Goal: Information Seeking & Learning: Learn about a topic

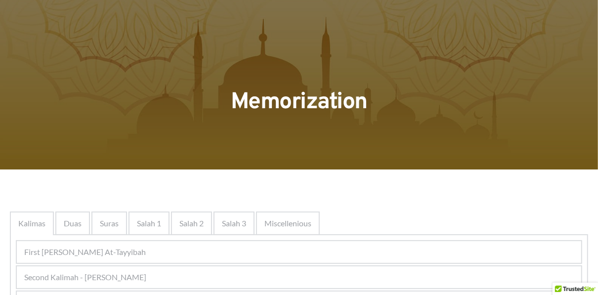
click at [71, 225] on span "Duas" at bounding box center [73, 224] width 18 height 12
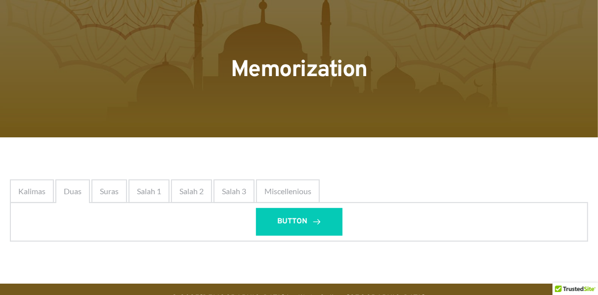
scroll to position [52, 0]
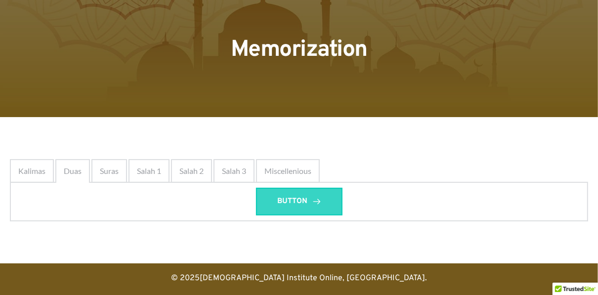
click at [312, 206] on link "BUTTON" at bounding box center [299, 202] width 87 height 28
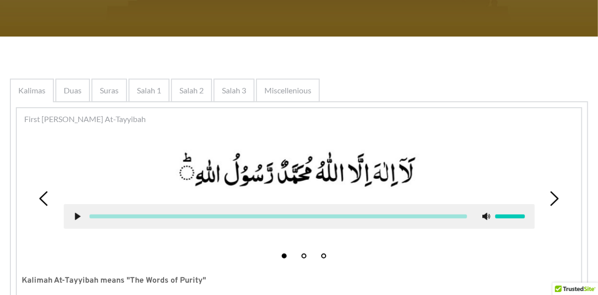
scroll to position [80, 0]
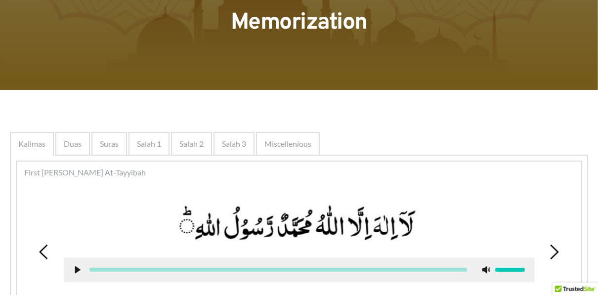
click at [306, 141] on span "Miscellenious" at bounding box center [288, 144] width 47 height 12
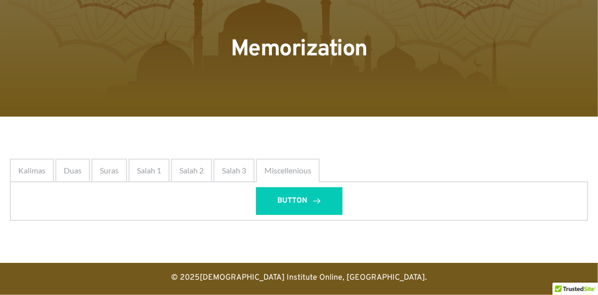
scroll to position [52, 0]
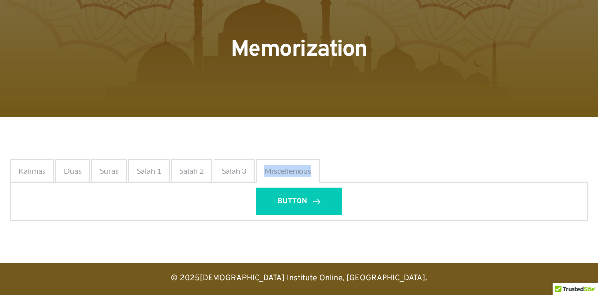
drag, startPoint x: 313, startPoint y: 167, endPoint x: 266, endPoint y: 169, distance: 47.5
click at [266, 169] on div "Miscellenious" at bounding box center [288, 171] width 64 height 24
copy span "Miscellenious"
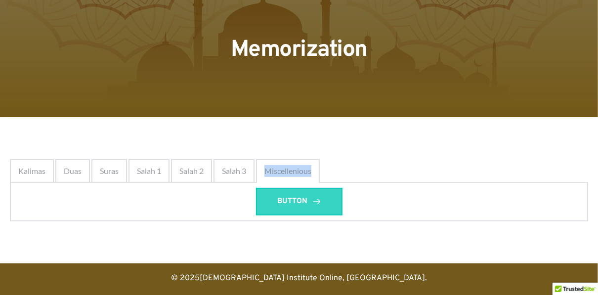
click at [303, 194] on link "BUTTON" at bounding box center [299, 202] width 87 height 28
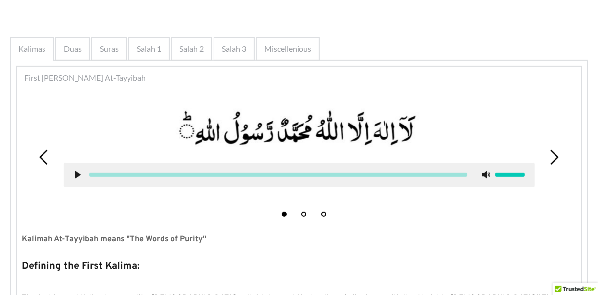
scroll to position [151, 0]
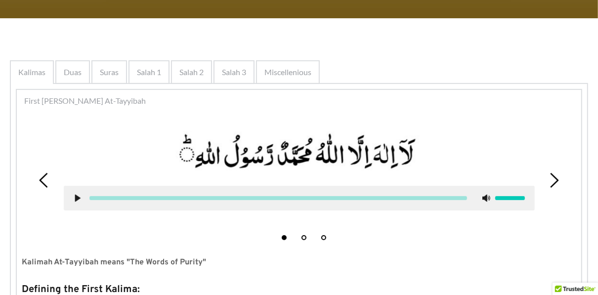
click at [87, 71] on div "Duas" at bounding box center [72, 72] width 35 height 24
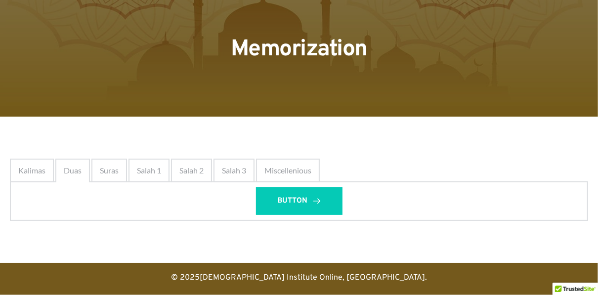
scroll to position [52, 0]
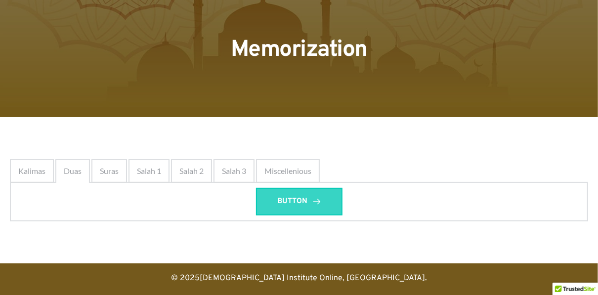
click at [298, 199] on span "BUTTON" at bounding box center [293, 202] width 30 height 12
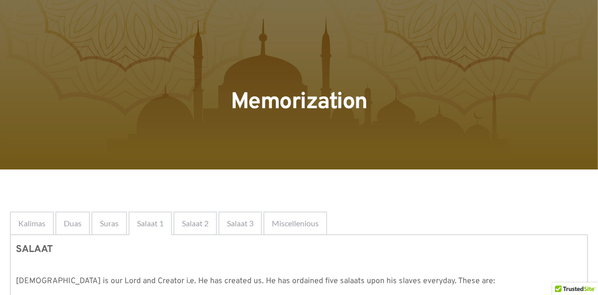
click at [79, 226] on span "Duas" at bounding box center [73, 224] width 18 height 12
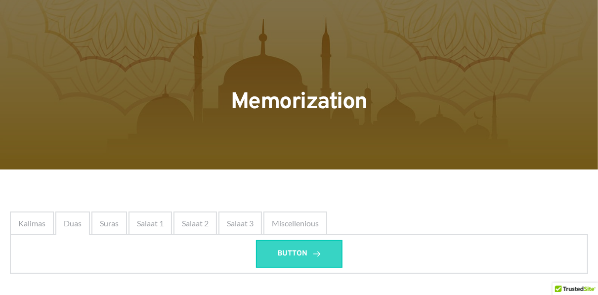
click at [284, 247] on link "BUTTON" at bounding box center [299, 254] width 87 height 28
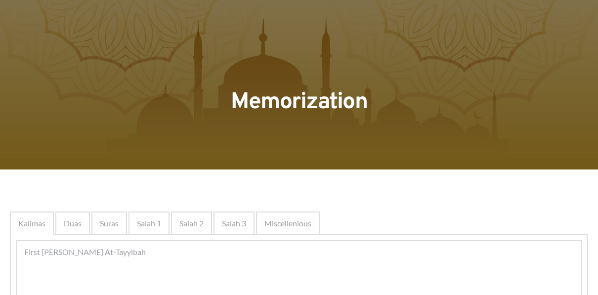
click at [61, 226] on div "Duas" at bounding box center [72, 224] width 35 height 24
click at [78, 225] on span "Duas" at bounding box center [73, 224] width 18 height 12
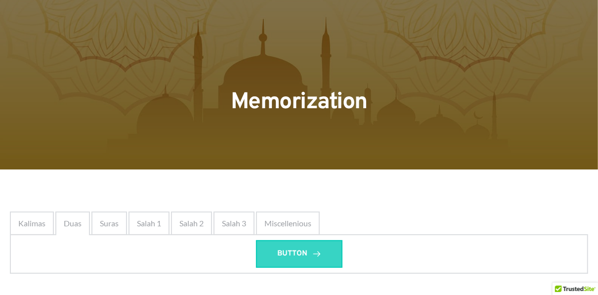
click at [269, 240] on link "BUTTON" at bounding box center [299, 254] width 87 height 28
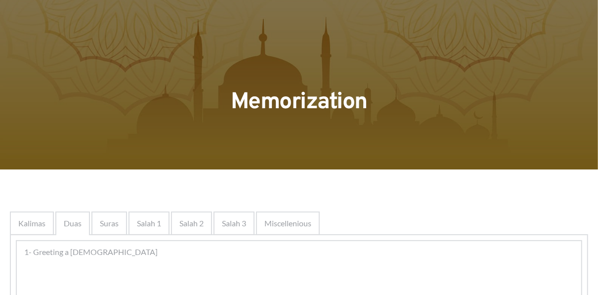
click at [170, 69] on div at bounding box center [299, 70] width 564 height 26
click at [60, 129] on div at bounding box center [299, 85] width 598 height 170
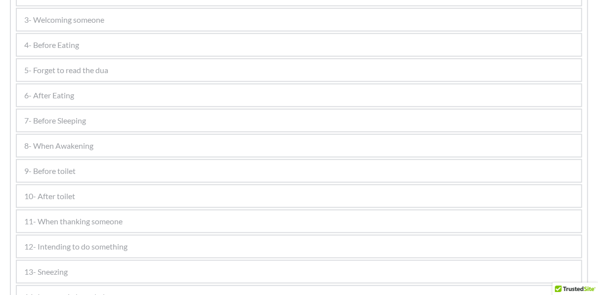
scroll to position [606, 0]
click at [61, 121] on span "7- Before Sleeping" at bounding box center [55, 121] width 62 height 12
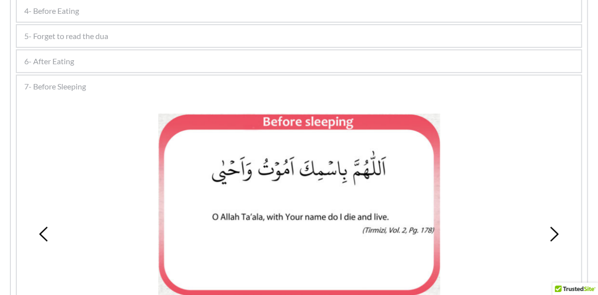
scroll to position [309, 0]
